Goal: Task Accomplishment & Management: Complete application form

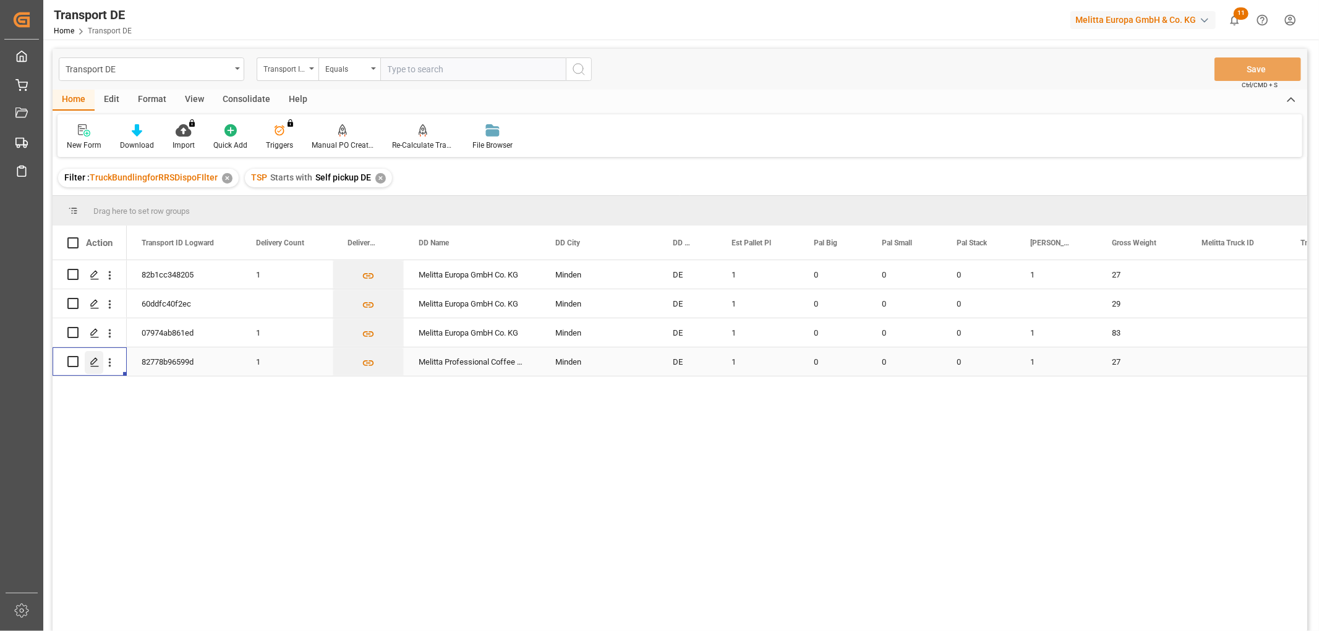
click at [93, 361] on icon "Press SPACE to select this row." at bounding box center [95, 362] width 10 height 10
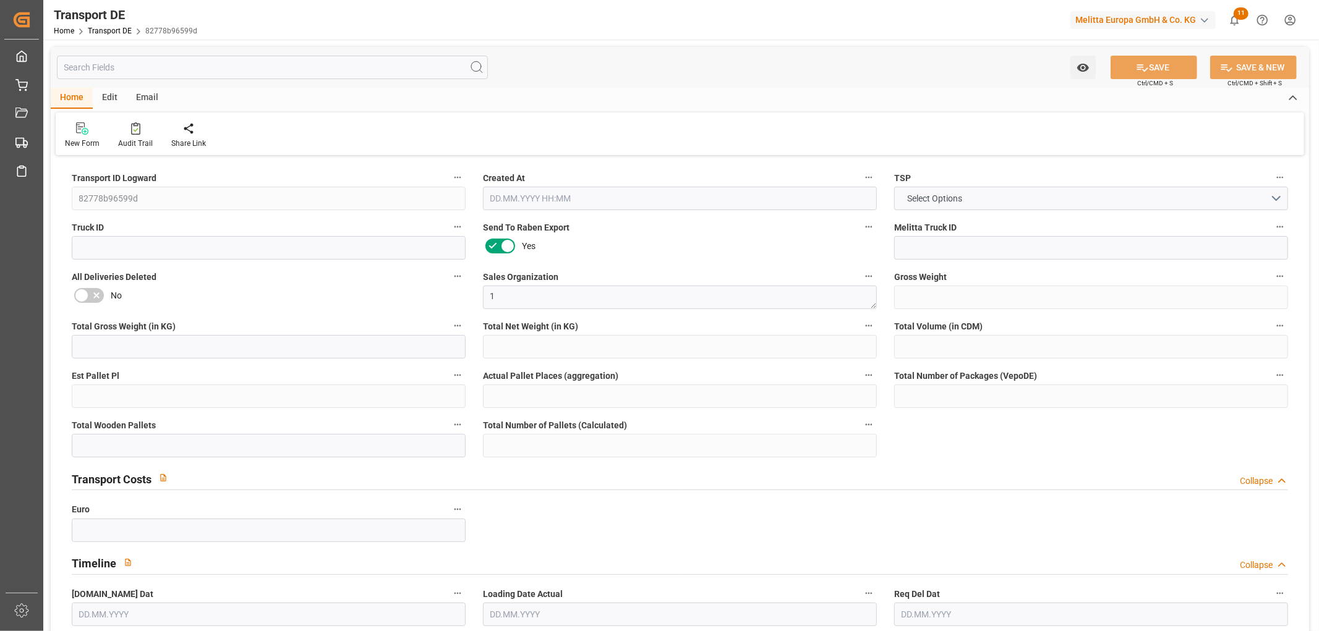
type input "27"
type input "2.97"
type input "2.85"
type input "151.44"
type input "1"
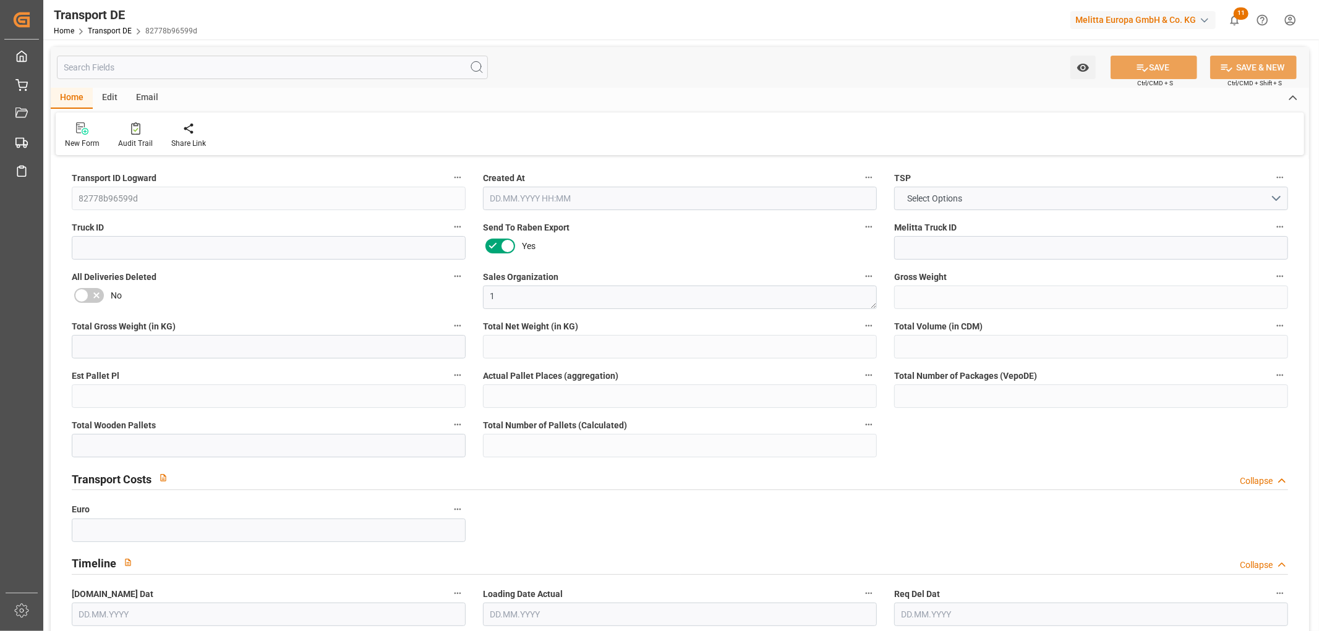
type input "0"
type input "1"
type input "0"
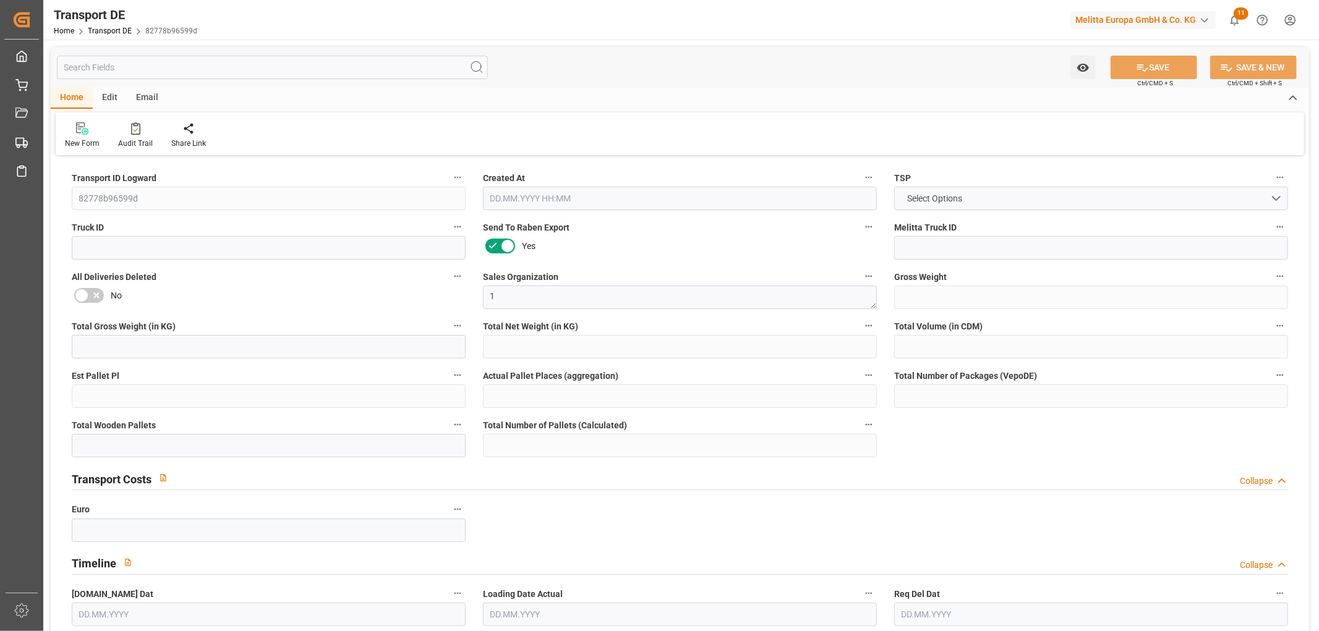
type input "32"
type input "0"
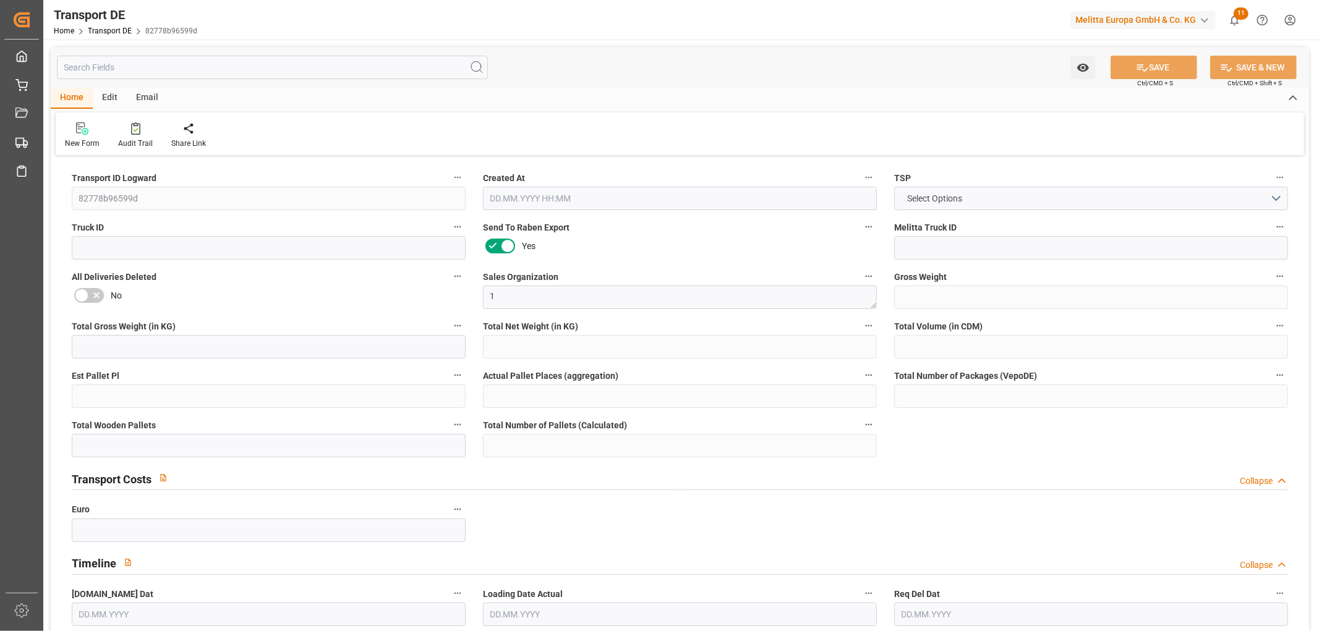
type input "0"
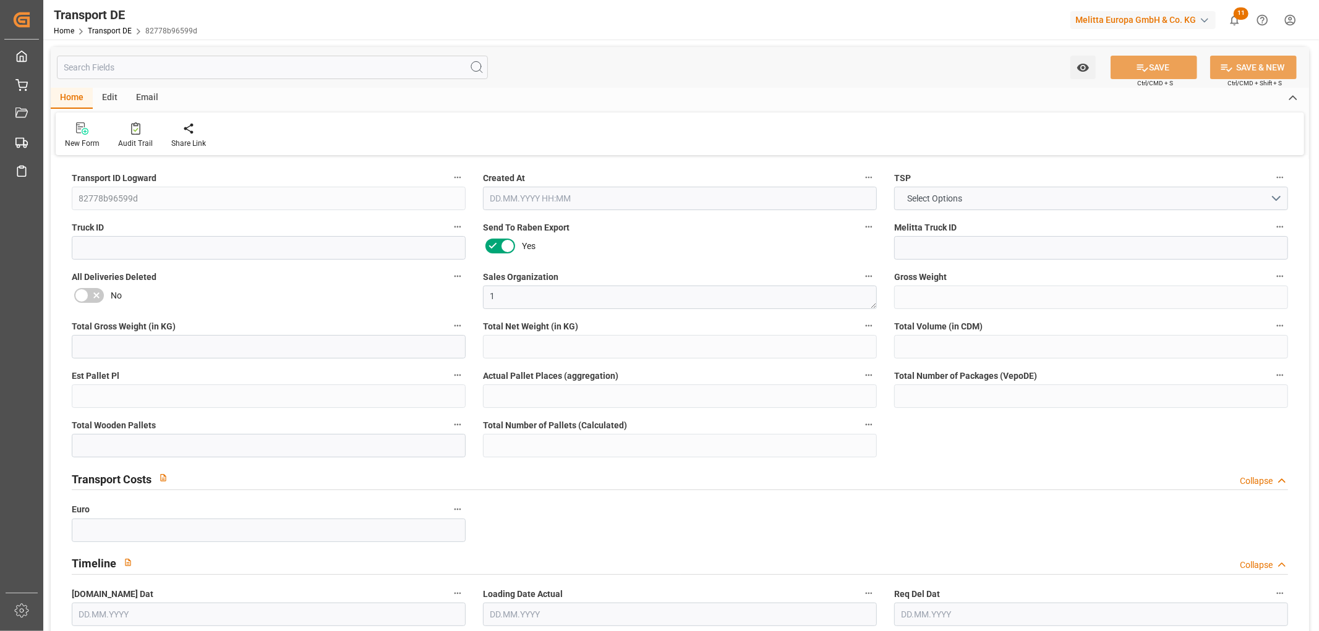
type input "0"
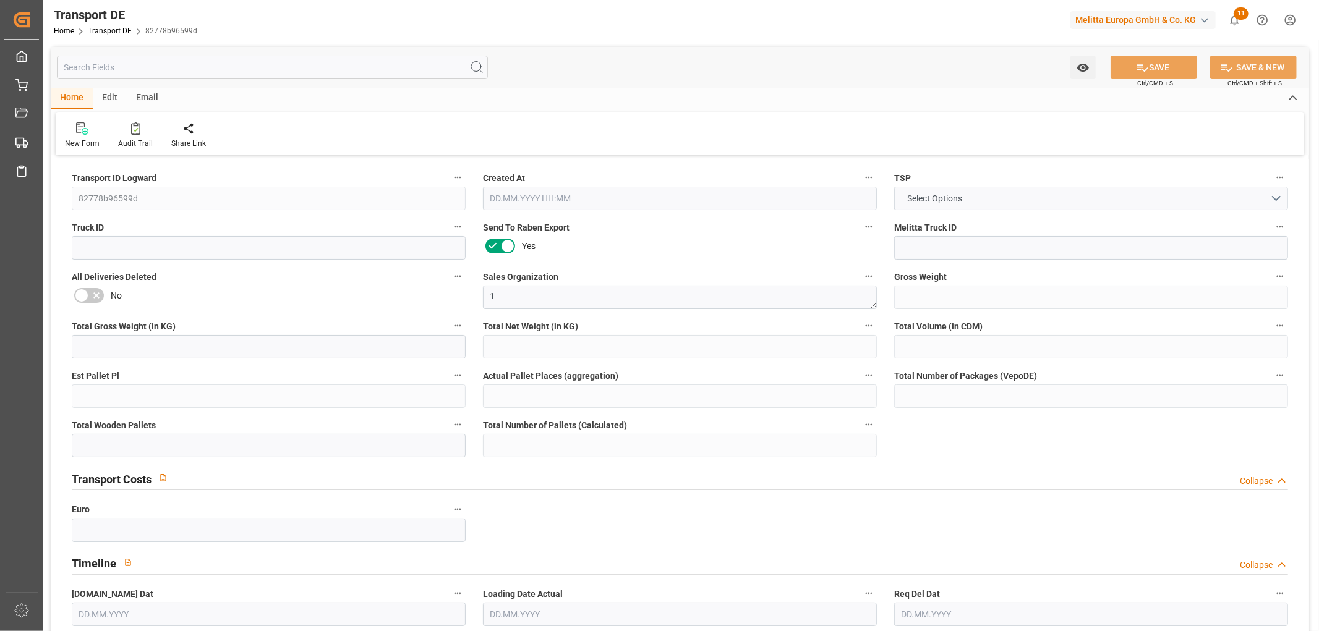
type input "0"
type input "1"
type input "0"
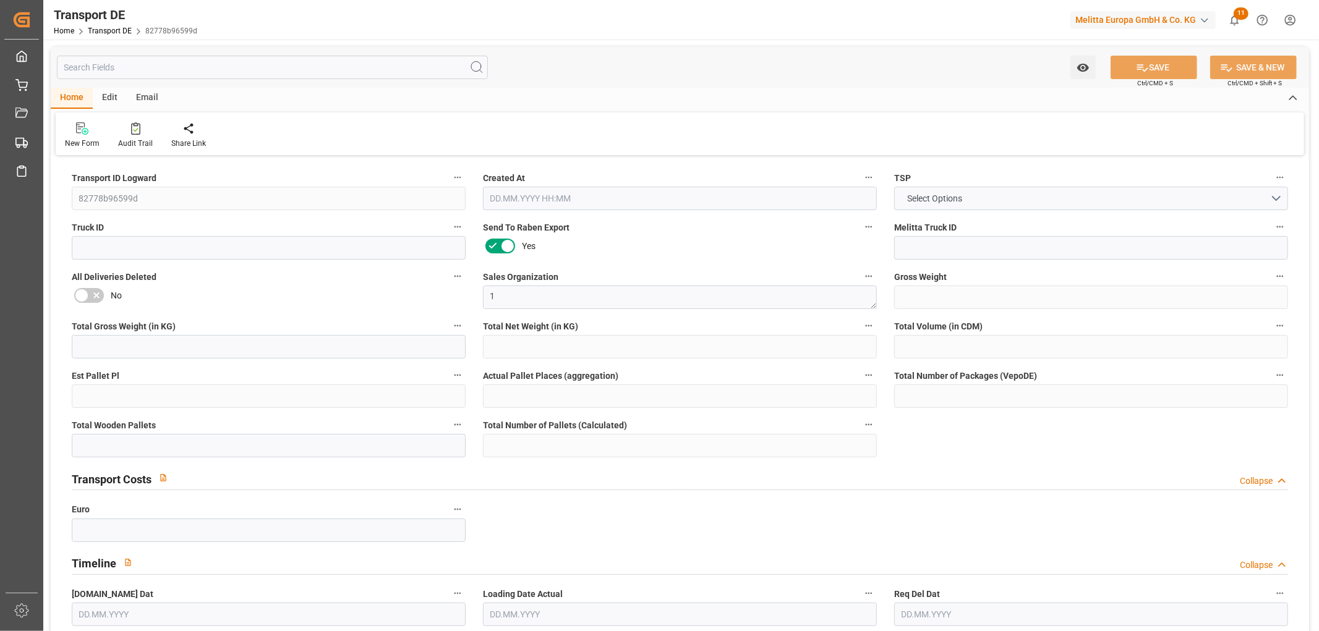
type input "3"
type input "5.976"
type input "0"
type input "[DATE] 22:03"
type input "[DATE]"
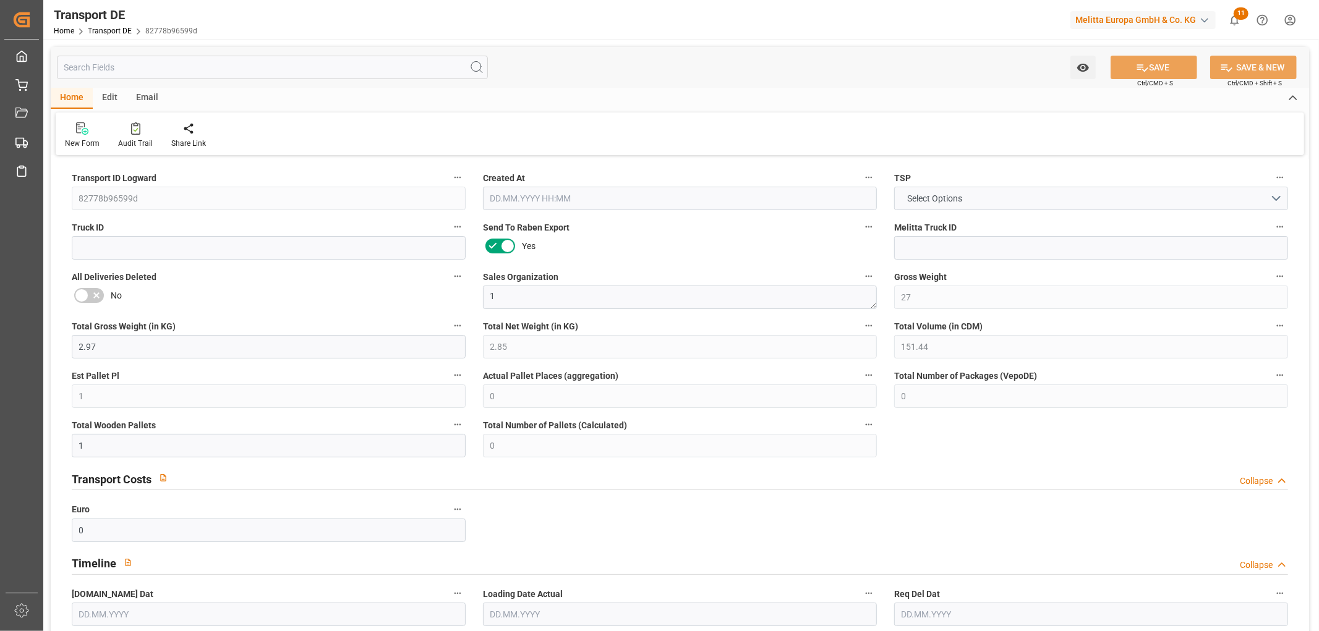
type input "[DATE]"
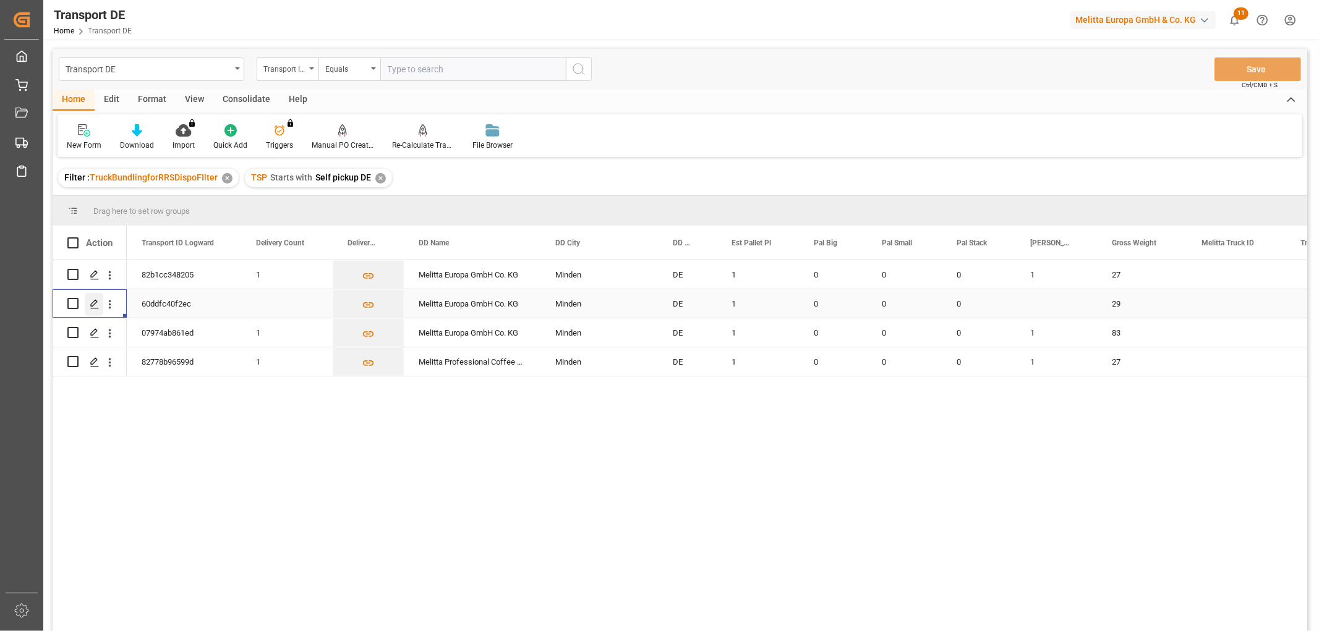
click at [90, 302] on icon "Press SPACE to select this row." at bounding box center [95, 304] width 10 height 10
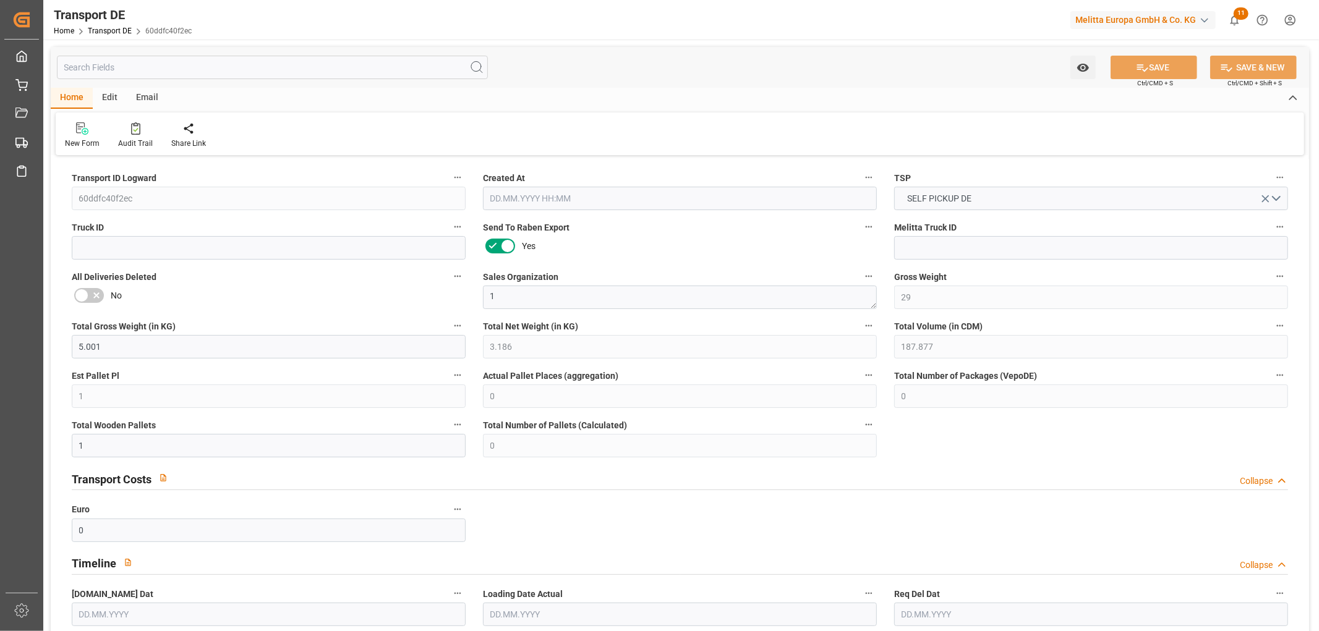
type input "29"
type input "5.001"
type input "3.186"
type input "187.877"
type input "1"
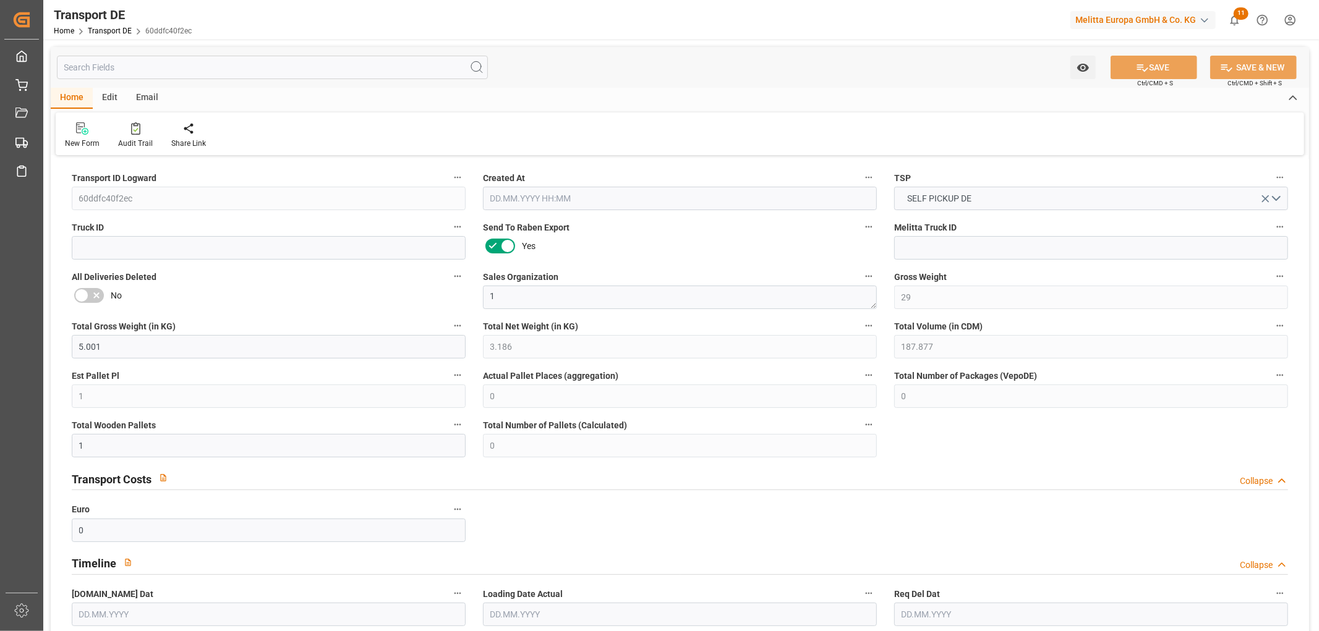
type input "0"
type input "1"
type input "0"
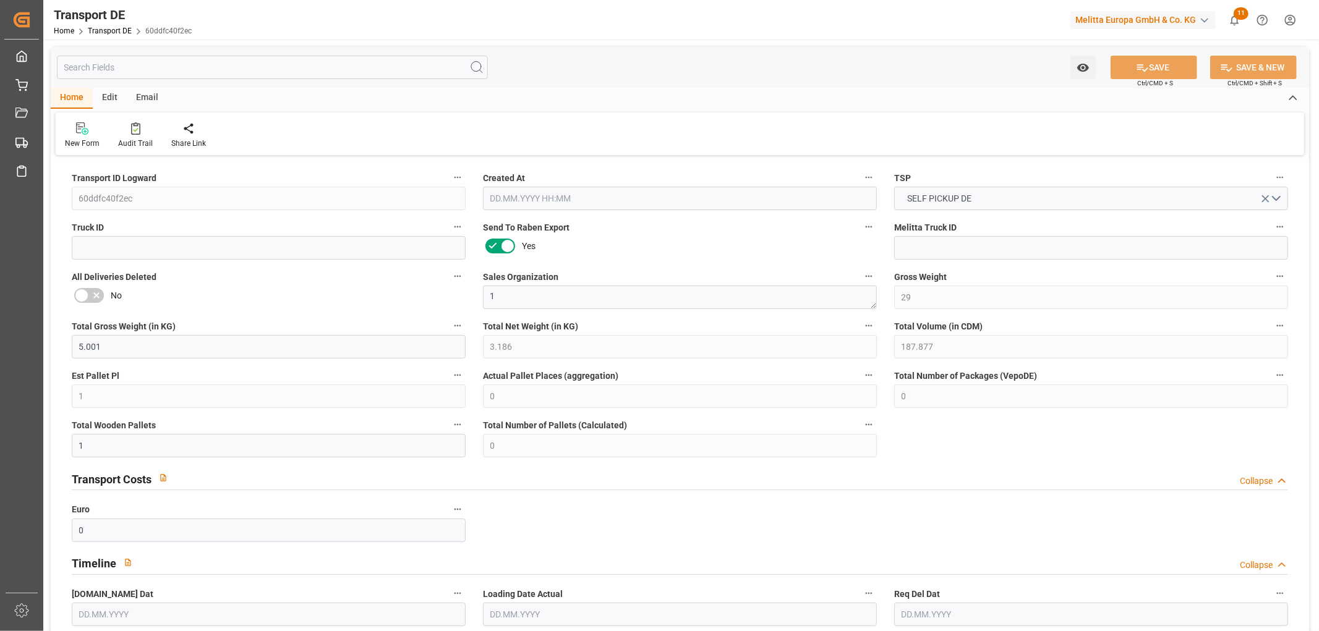
type input "32"
type input "0"
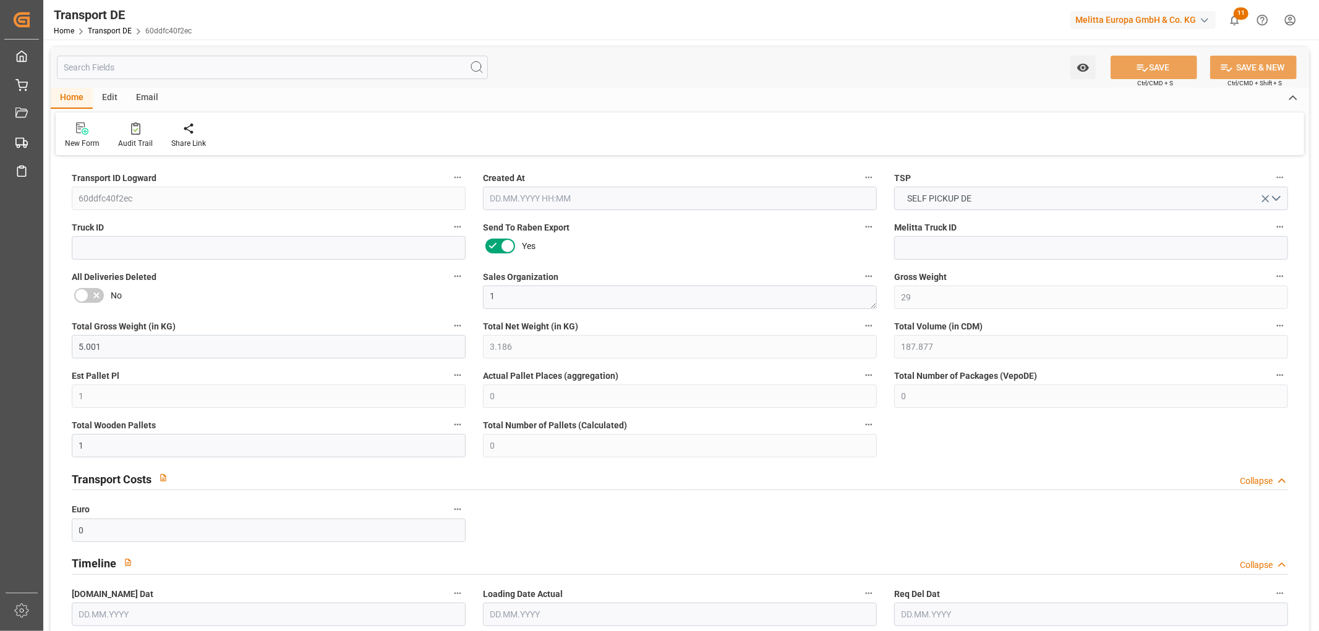
type input "0"
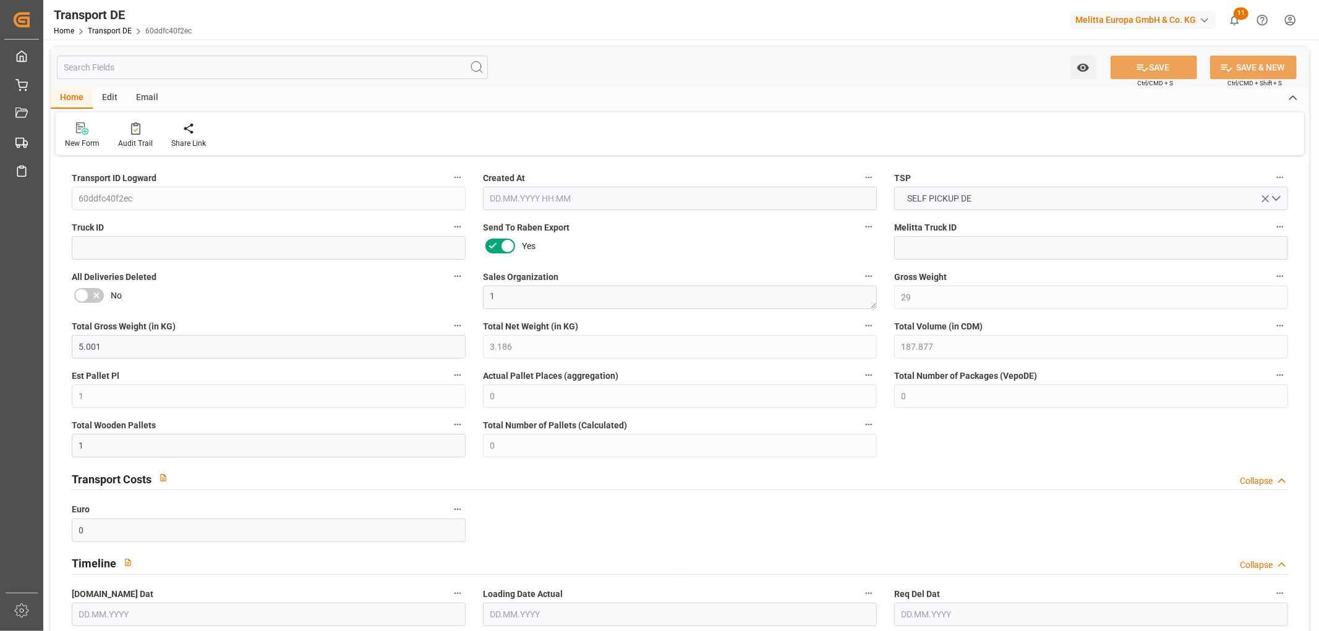
type input "0"
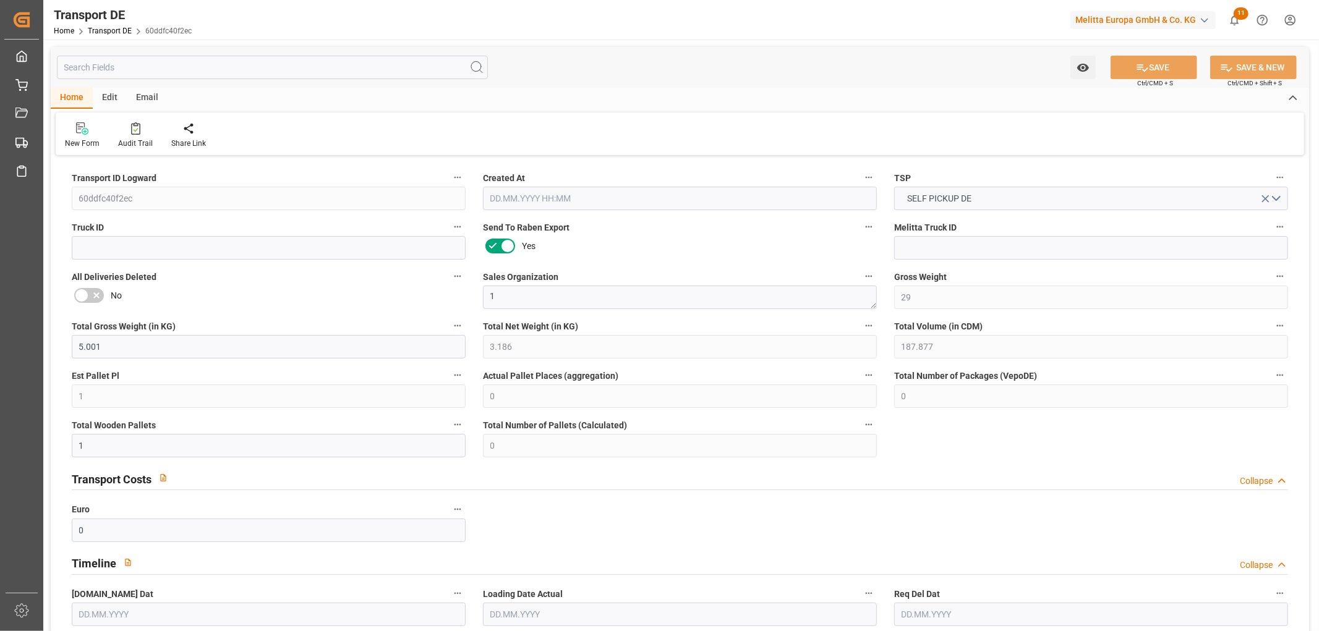
type input "0"
type input "[DATE] 22:03"
type input "[DATE]"
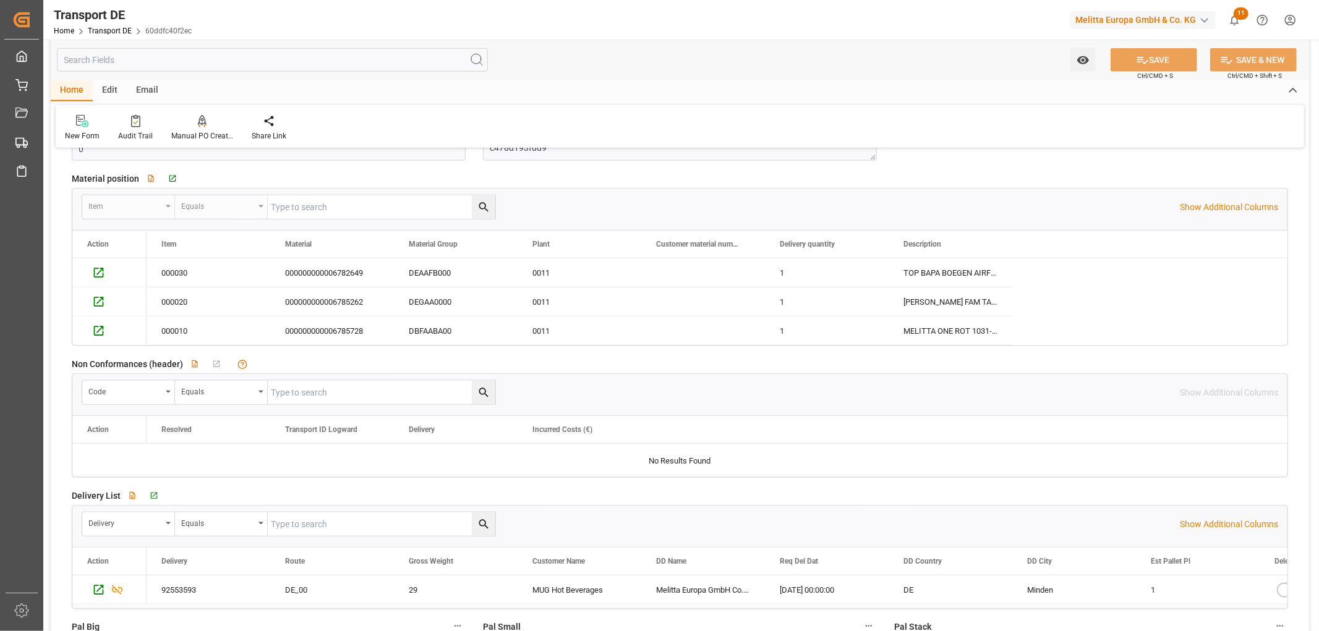
scroll to position [1099, 0]
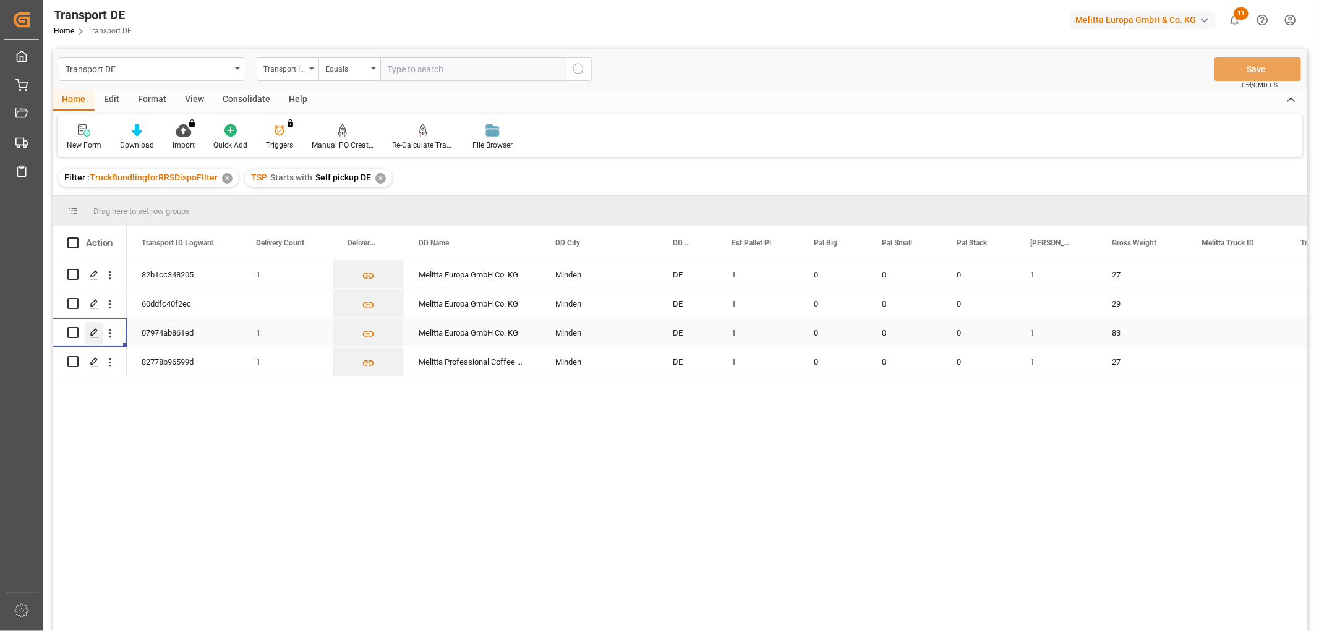
click at [95, 334] on icon "Press SPACE to select this row." at bounding box center [95, 333] width 10 height 10
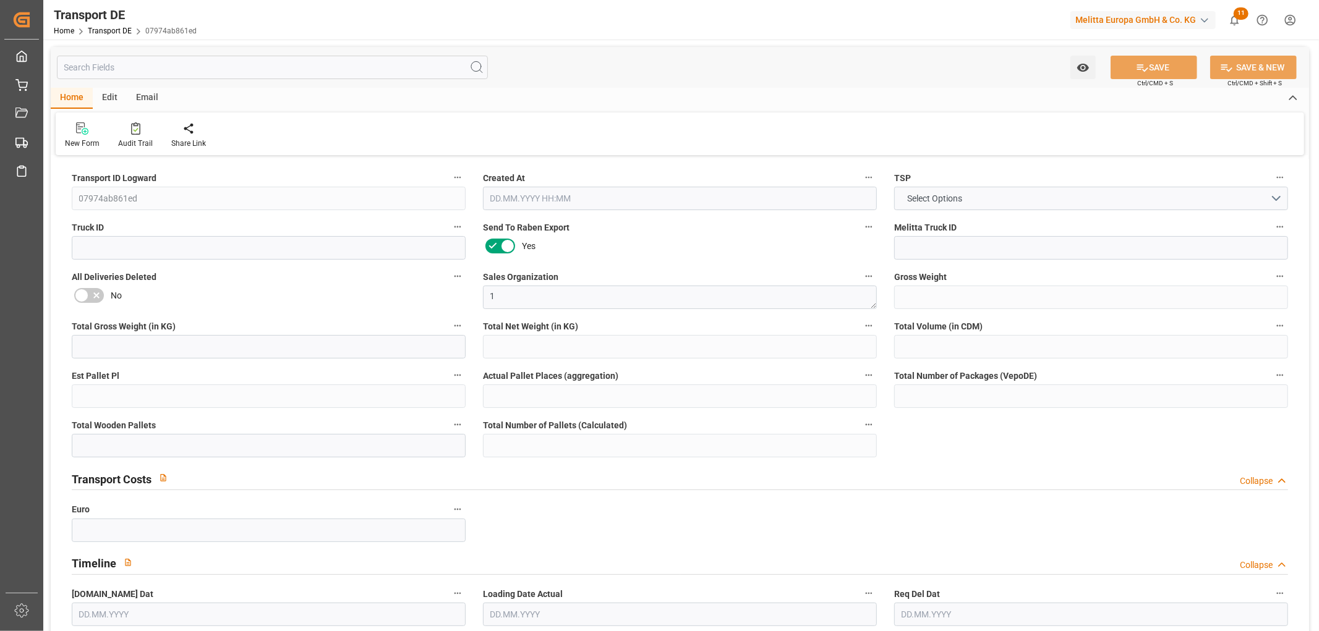
type input "83"
type input "59.202"
type input "48.129"
type input "419.106"
type input "1"
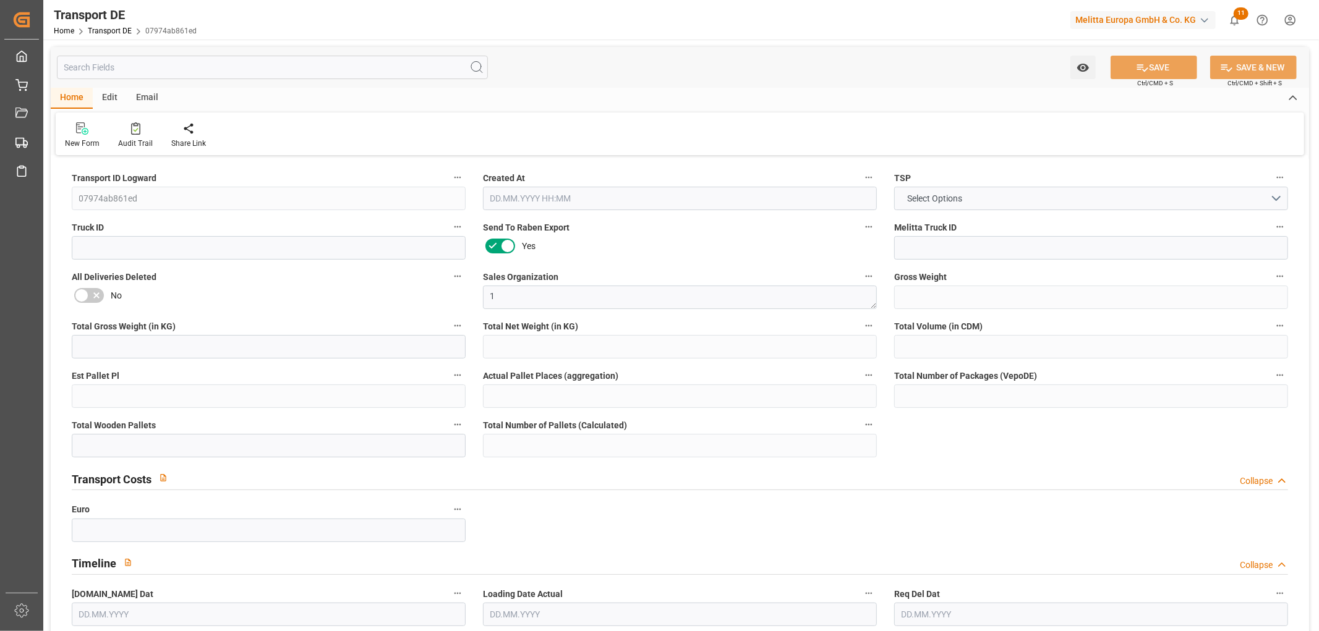
type input "0"
type input "1"
type input "0"
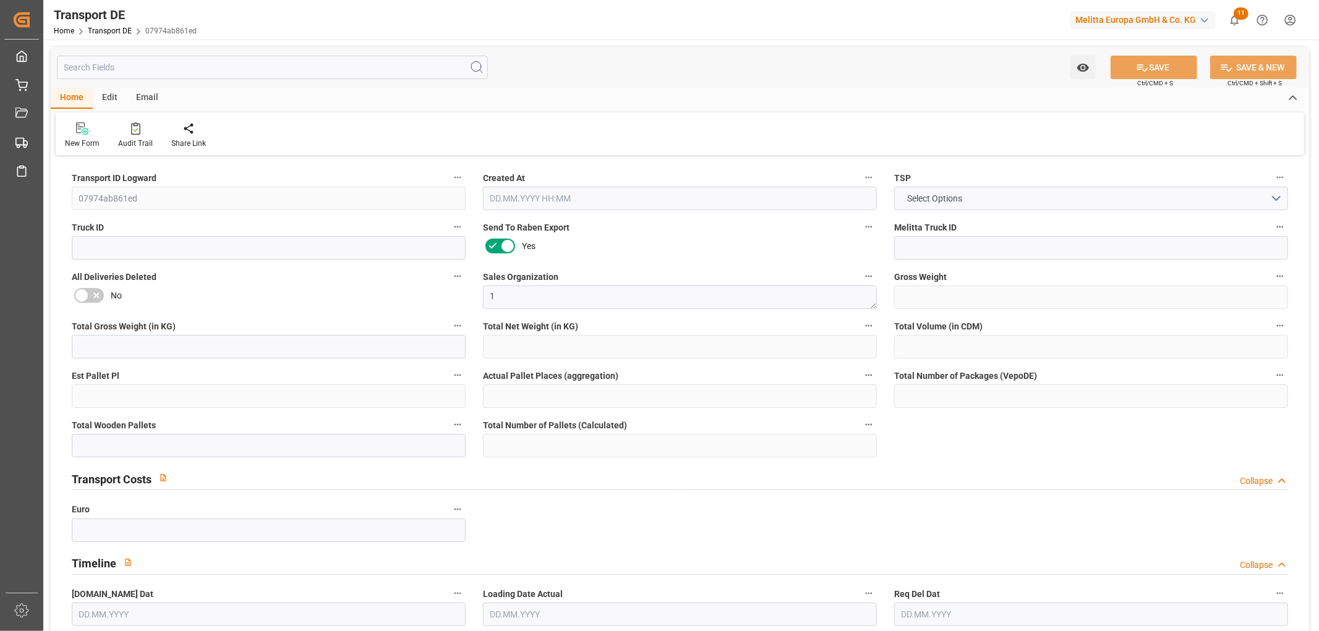
type input "32"
type input "0"
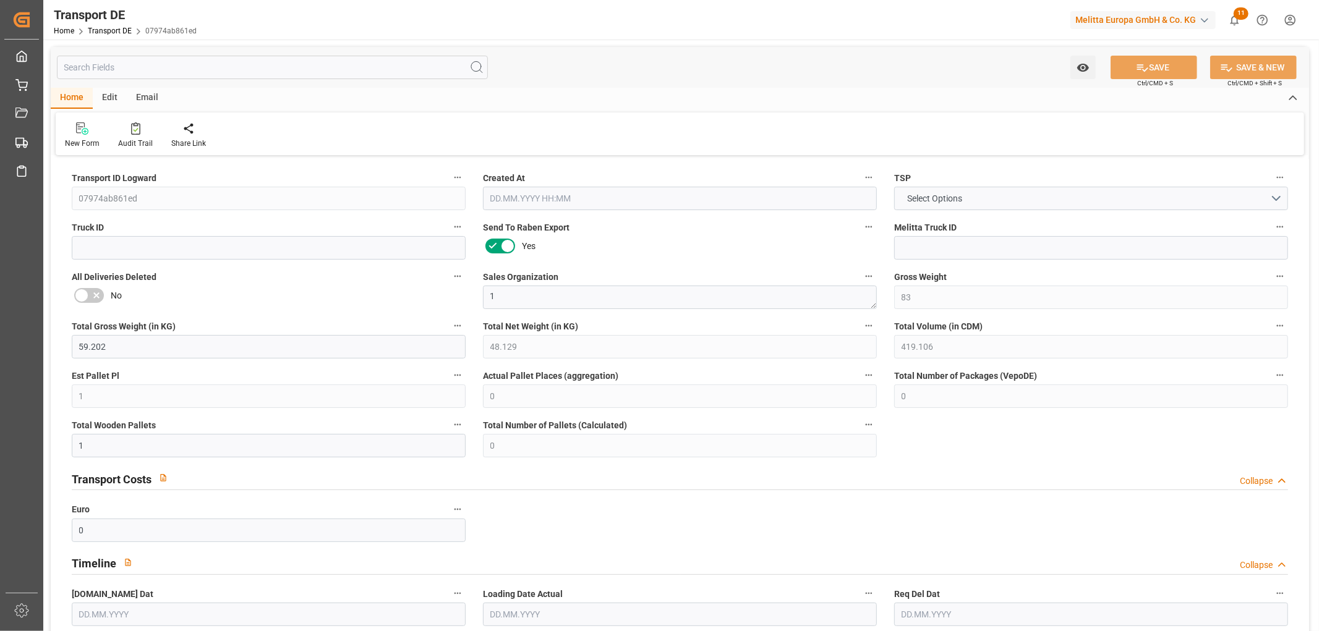
type input "0"
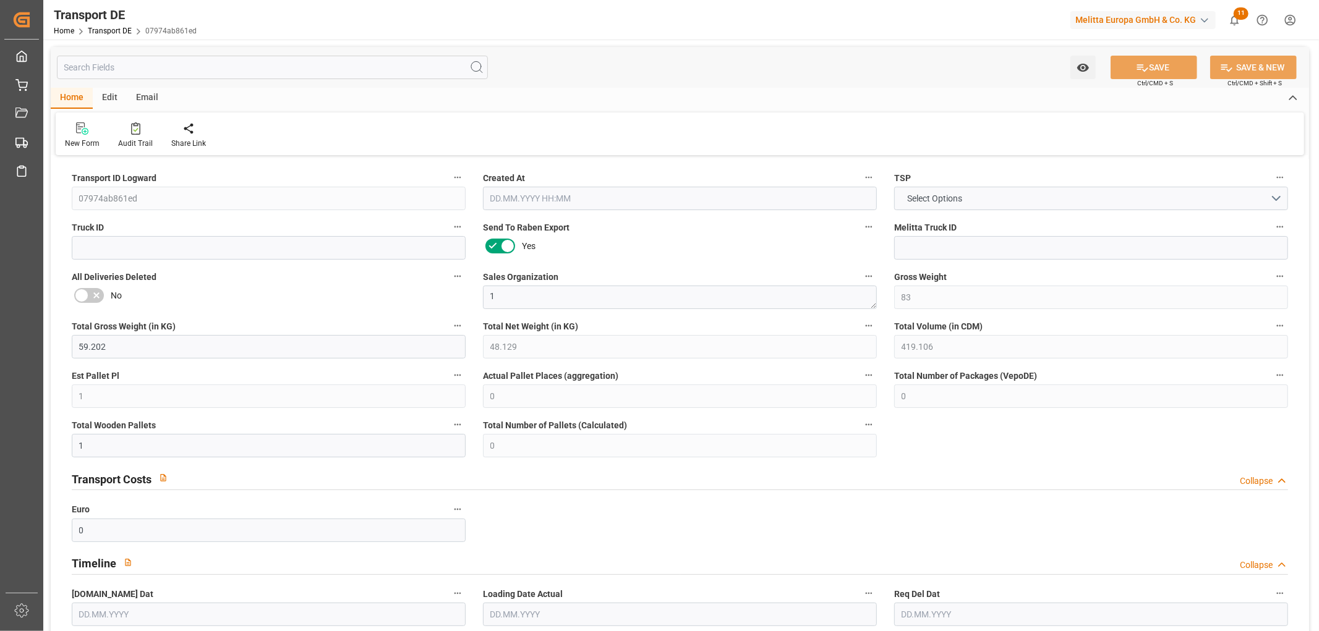
type input "0"
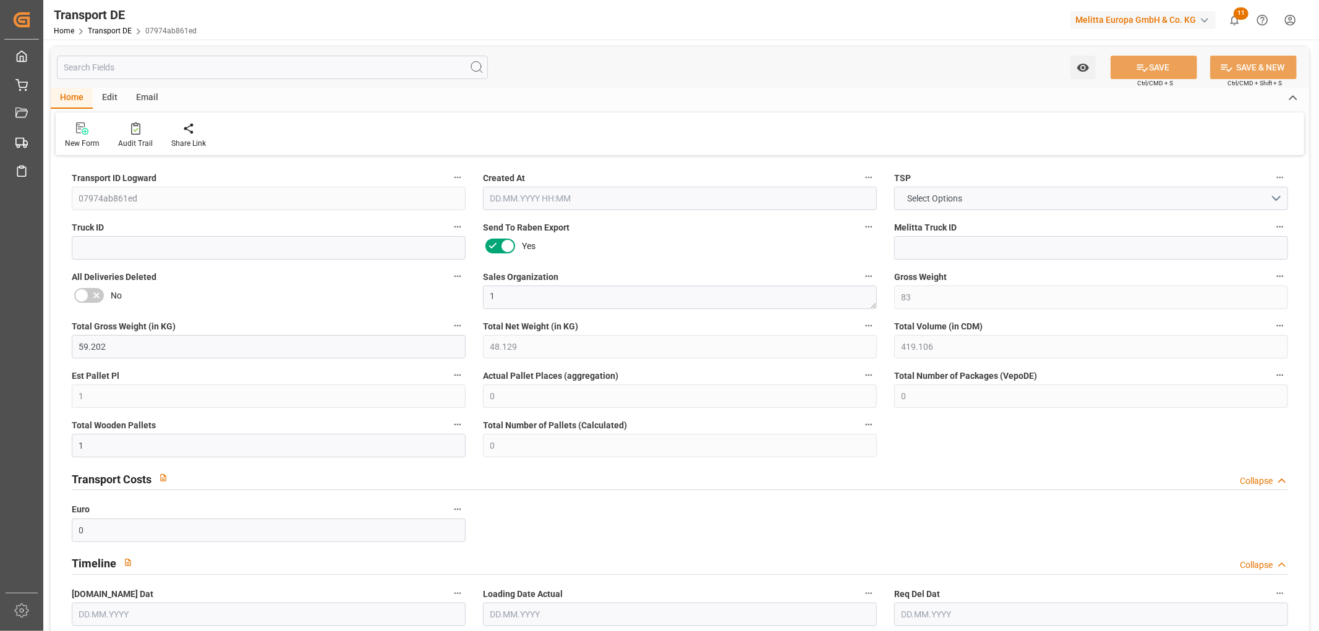
type input "0"
type input "1"
type input "0"
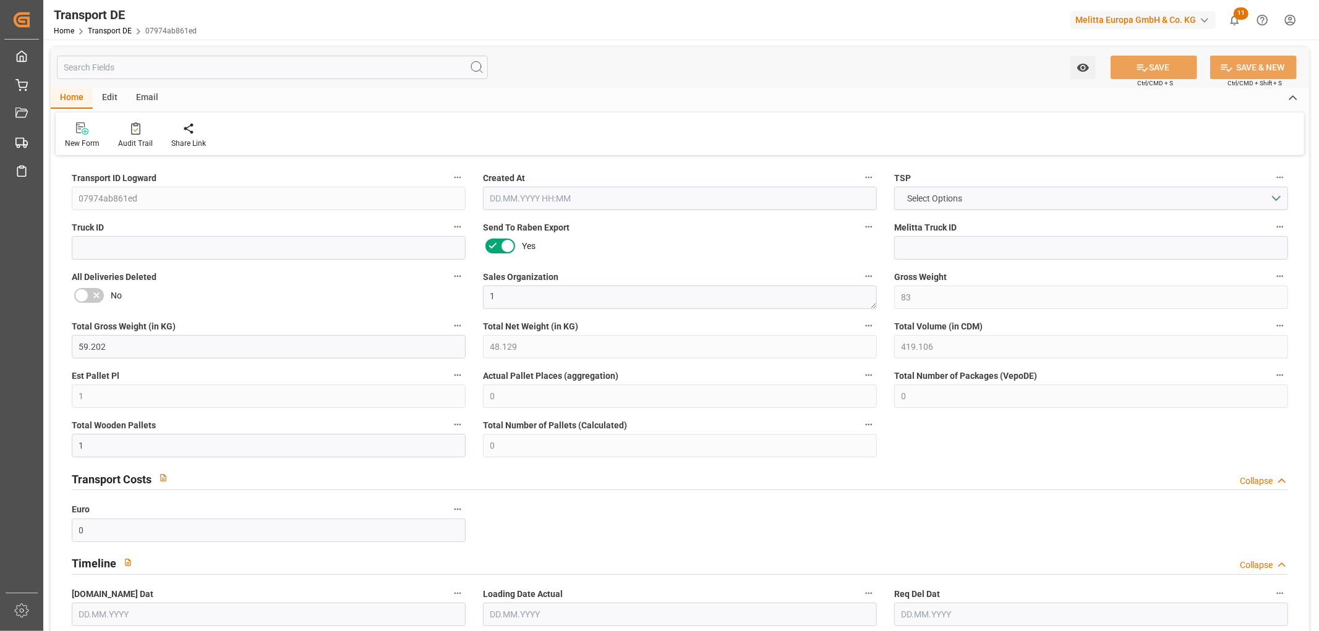
type input "0"
type input "3.039"
type input "0"
type input "[DATE] 10:42"
type input "[DATE]"
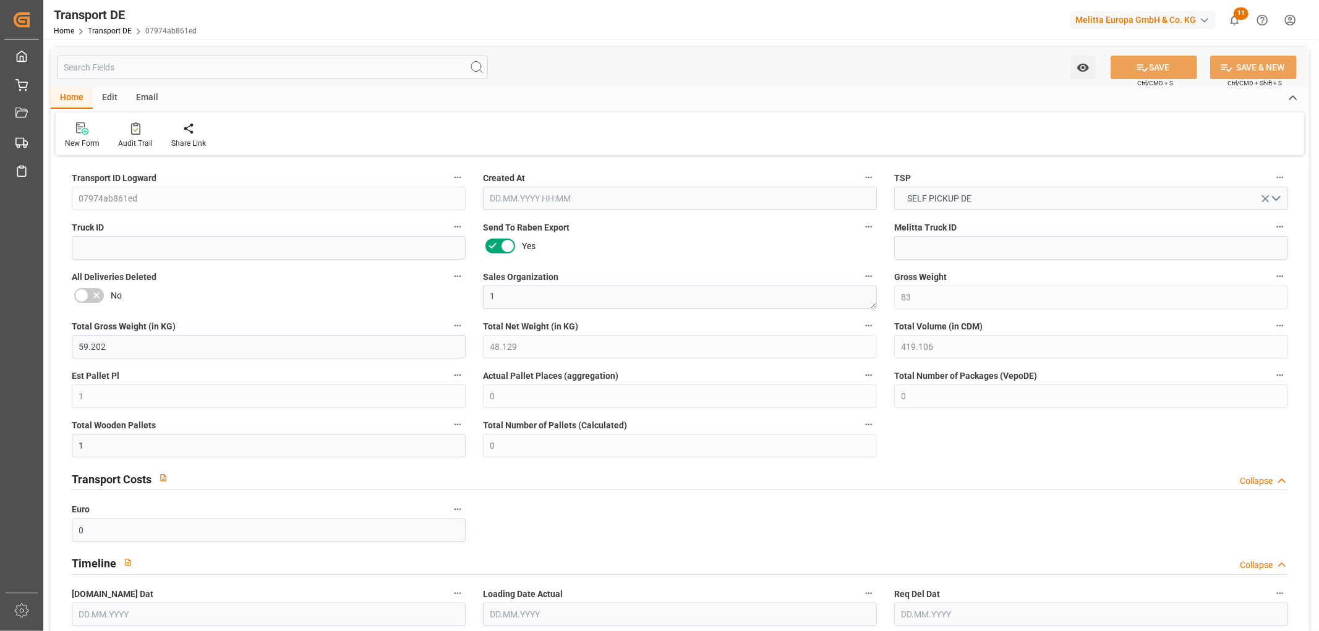
type input "[DATE]"
